Goal: Task Accomplishment & Management: Manage account settings

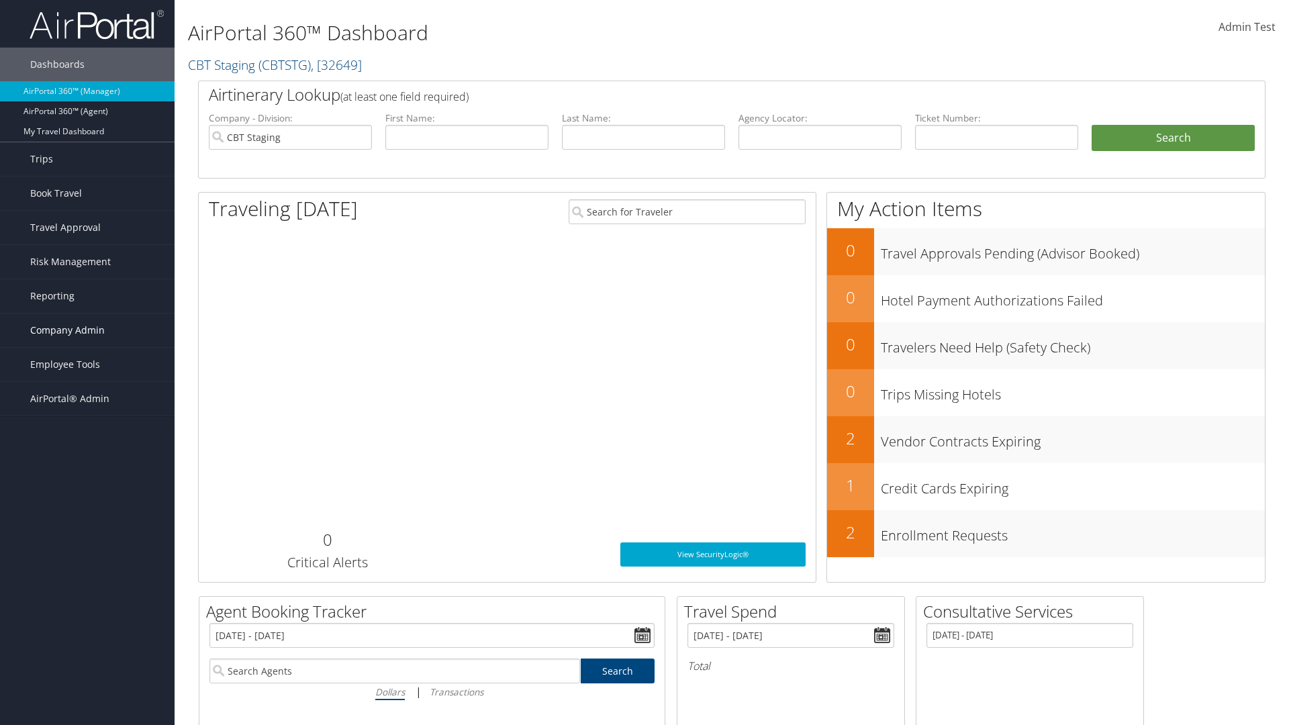
click at [87, 330] on span "Company Admin" at bounding box center [67, 331] width 75 height 34
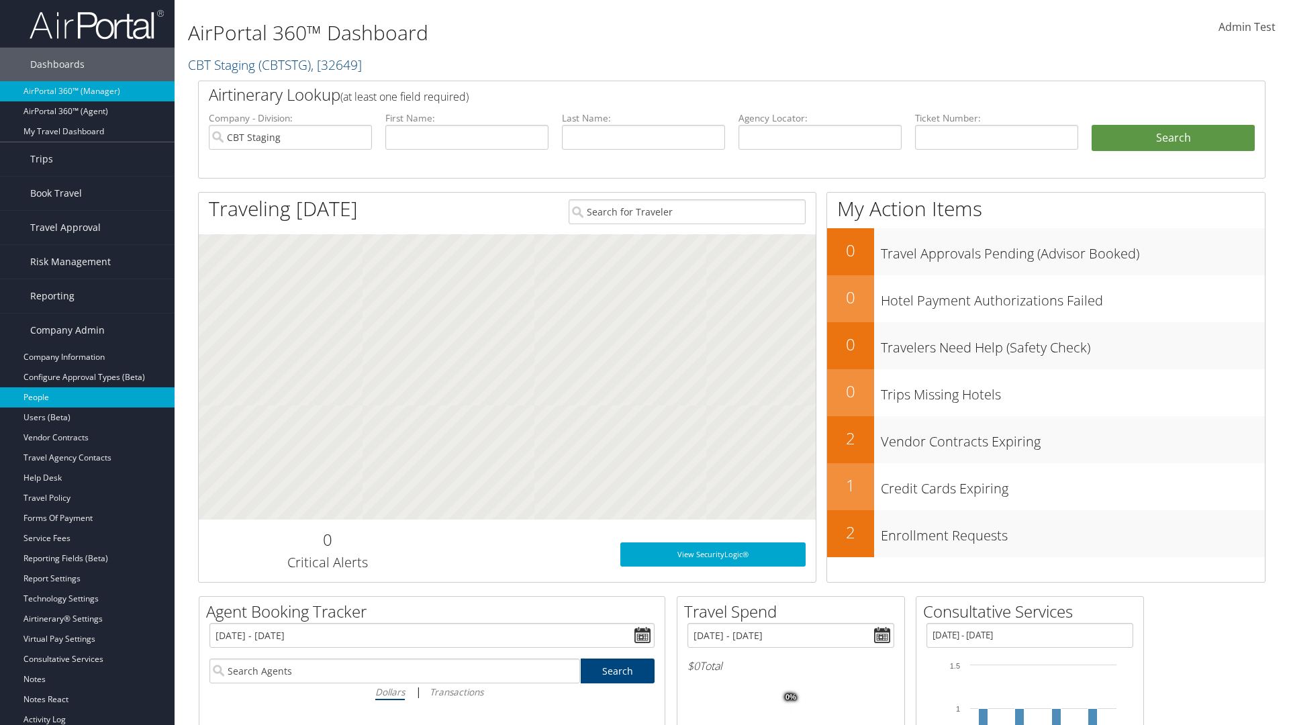
click at [87, 397] on link "People" at bounding box center [87, 397] width 175 height 20
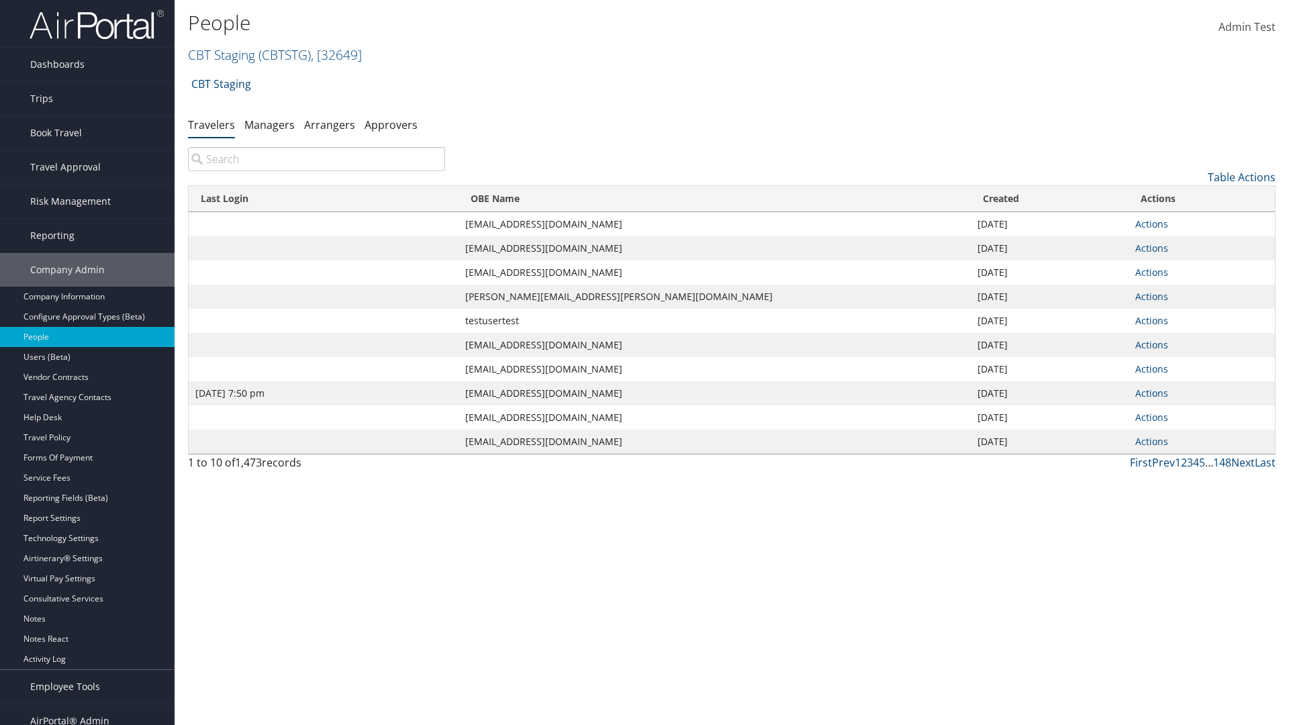
click at [316, 159] on input "search" at bounding box center [316, 159] width 257 height 24
type input "Jan 9, 2024 7:50 pm"
